Goal: Browse casually

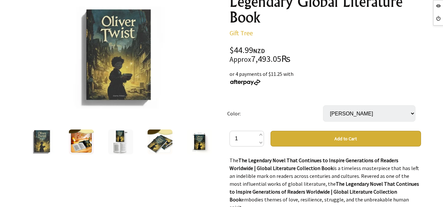
scroll to position [33, 0]
